Goal: Check status: Check status

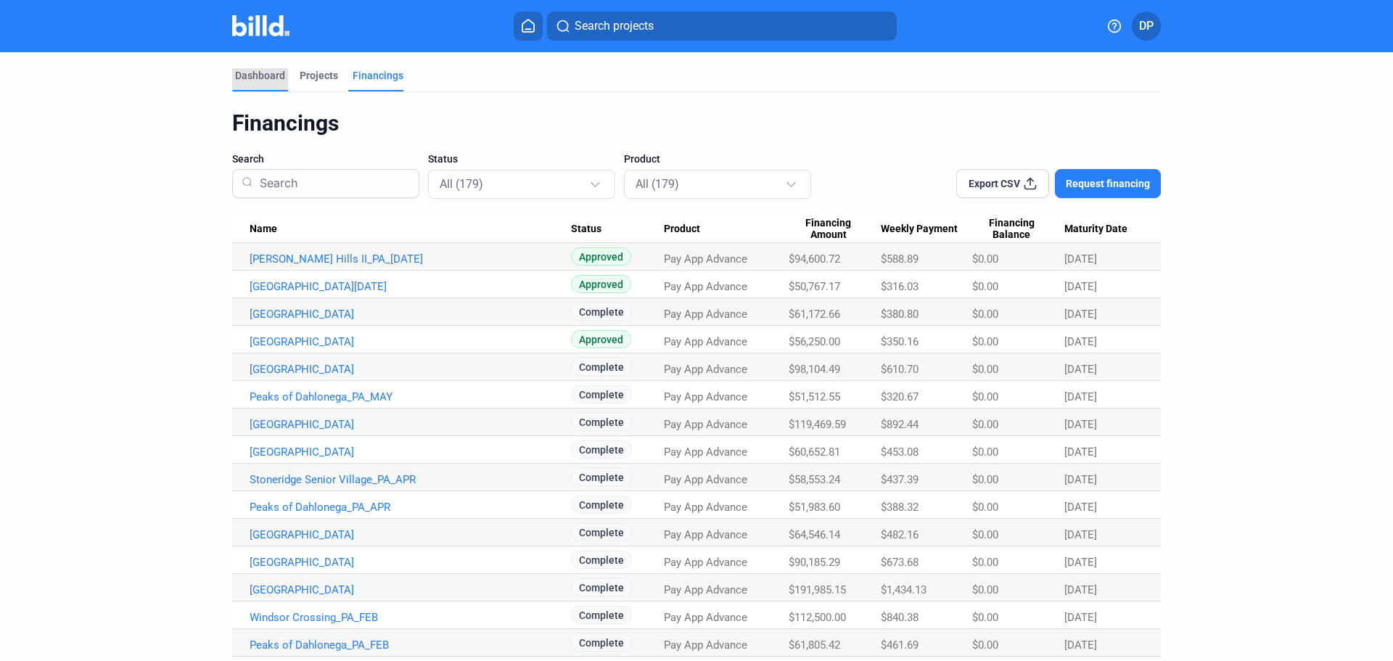
click at [252, 78] on div "Dashboard" at bounding box center [260, 75] width 50 height 15
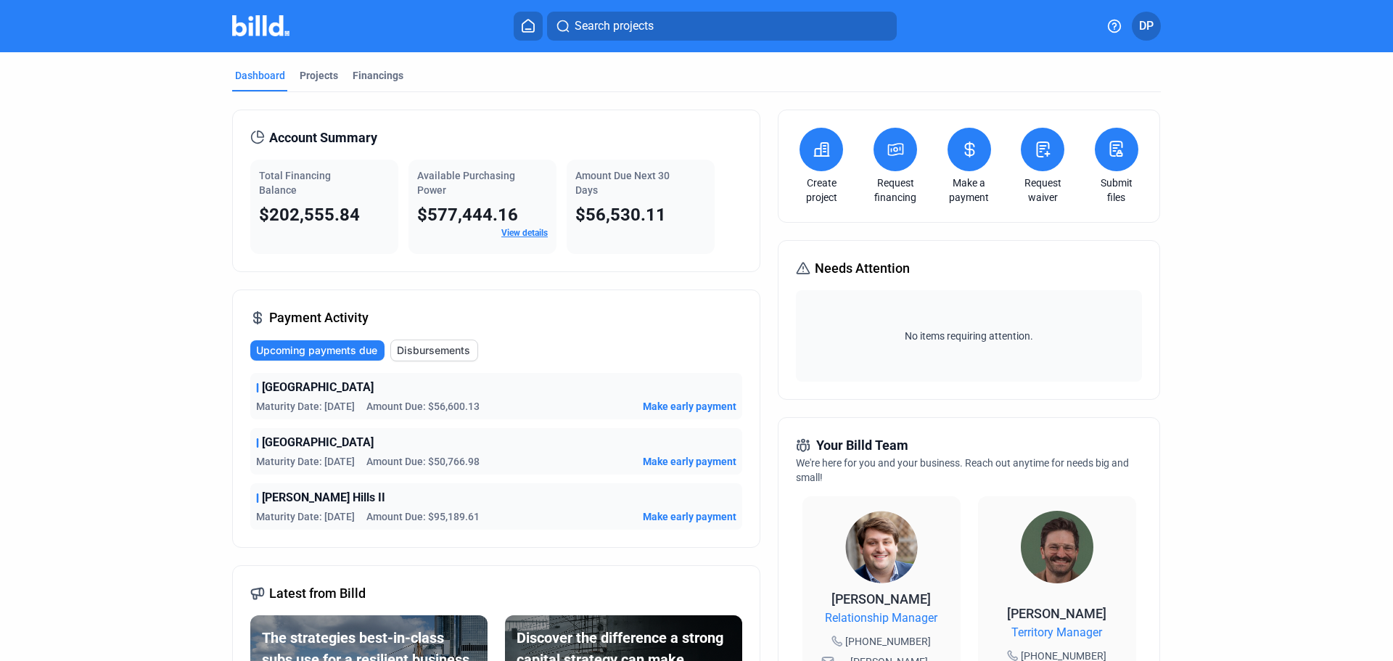
click at [1147, 27] on span "DP" at bounding box center [1146, 25] width 15 height 17
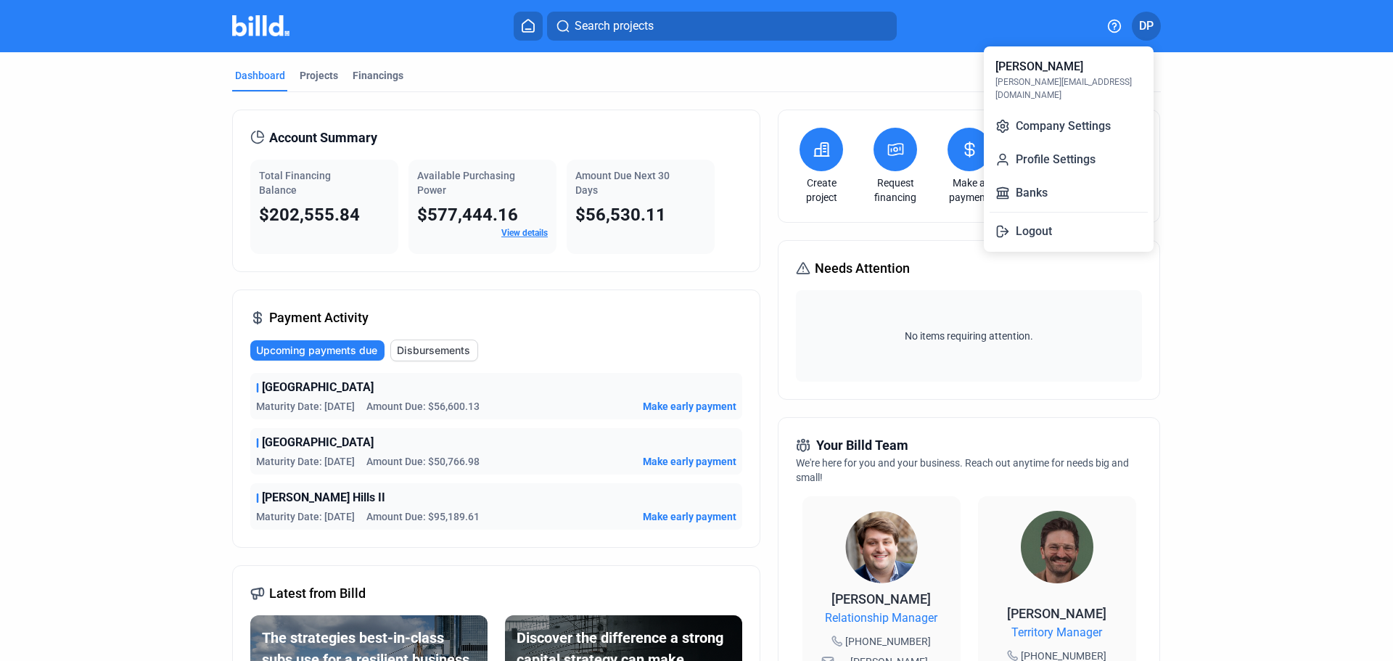
click at [1191, 134] on div at bounding box center [696, 330] width 1393 height 661
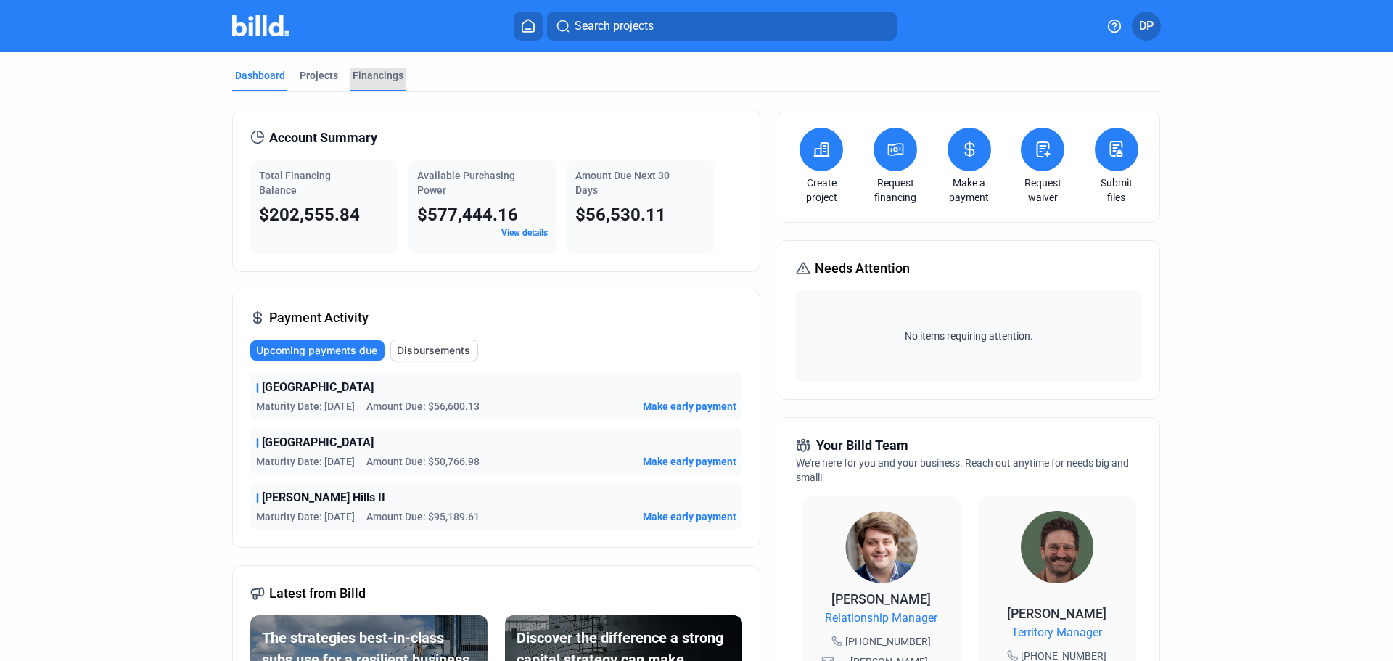
click at [382, 82] on div "Financings" at bounding box center [378, 75] width 51 height 15
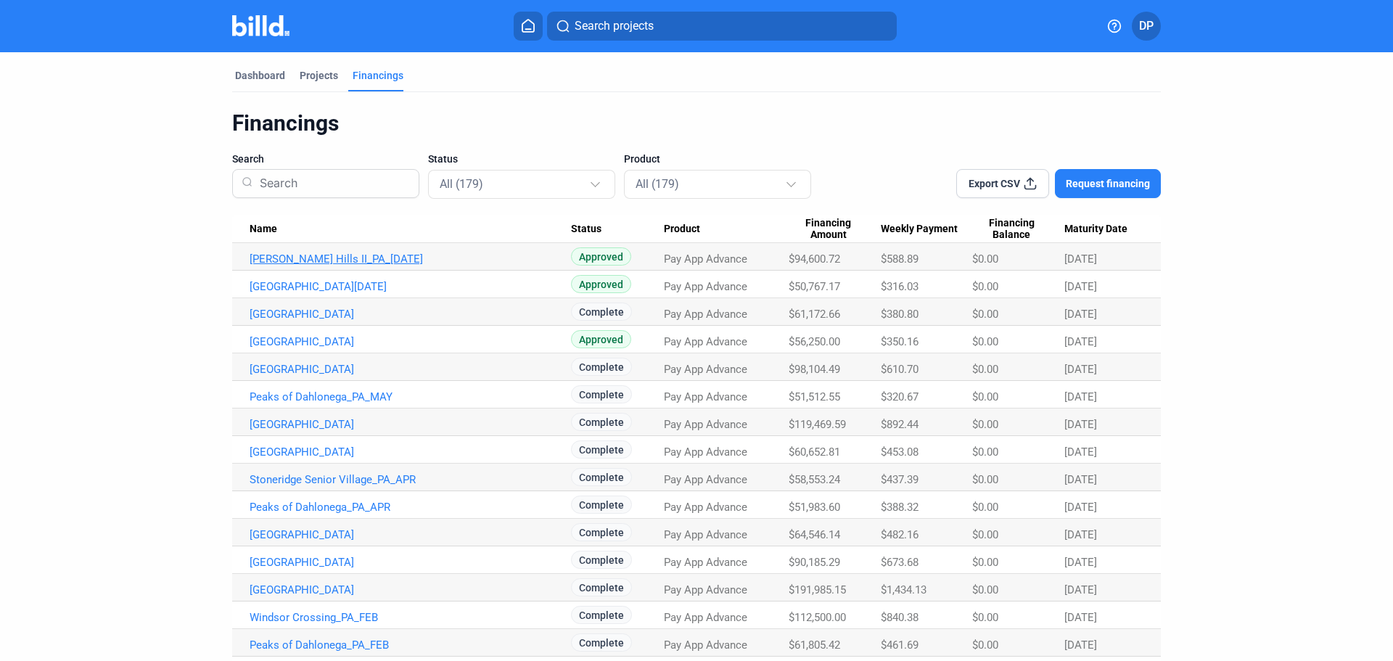
click at [339, 258] on link "[PERSON_NAME] Hills II_PA_[DATE]" at bounding box center [410, 258] width 321 height 13
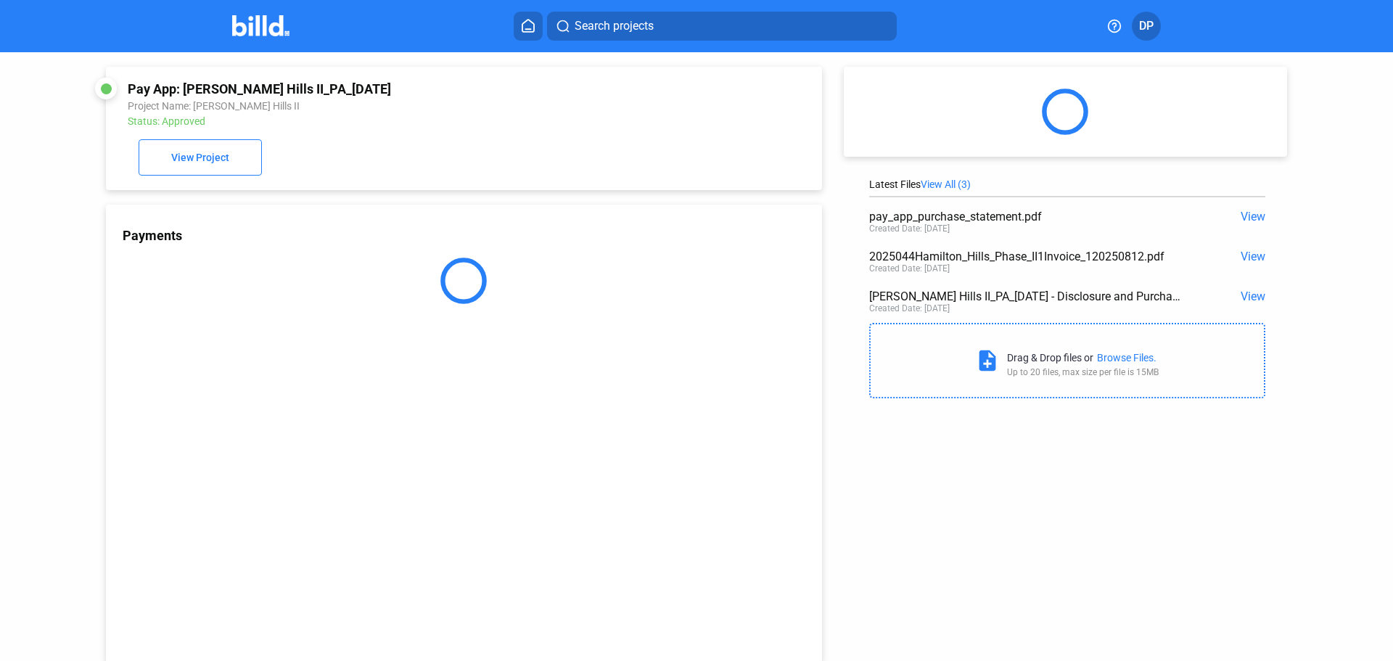
click at [1250, 213] on span "View" at bounding box center [1252, 217] width 25 height 14
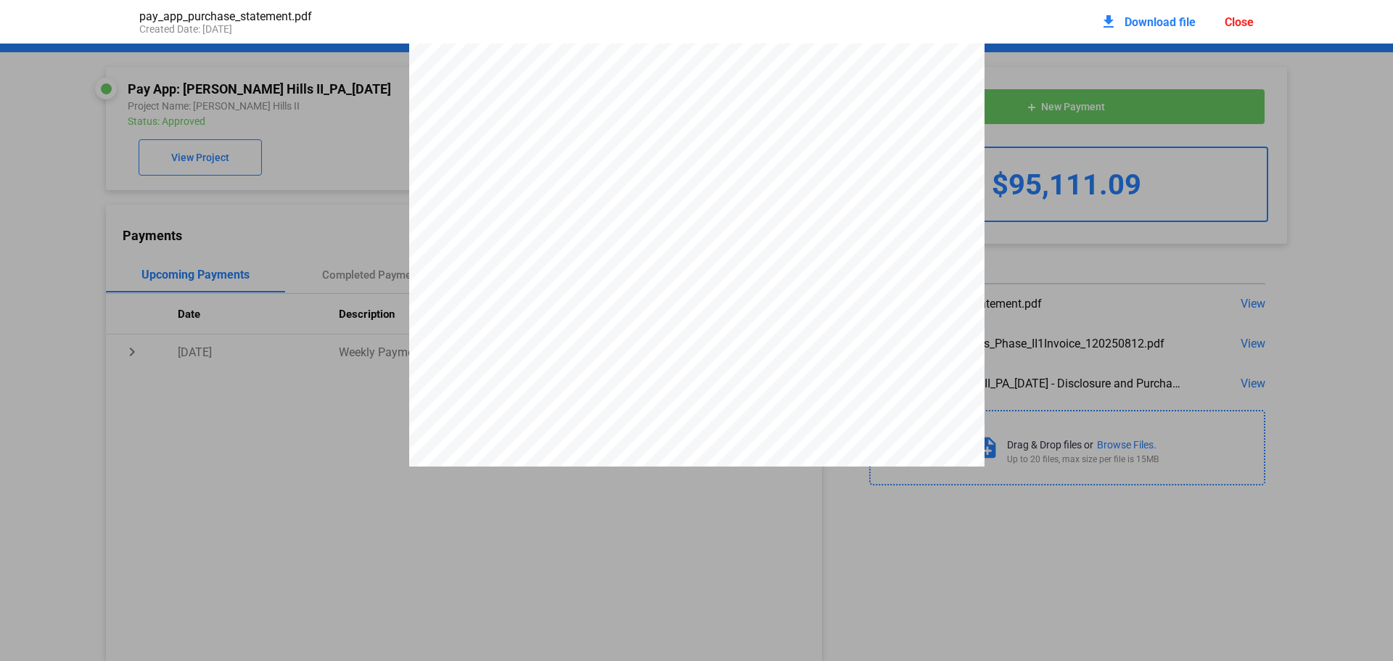
scroll to position [1144, 0]
click at [1232, 16] on div "Close" at bounding box center [1238, 22] width 29 height 14
